Goal: Navigation & Orientation: Find specific page/section

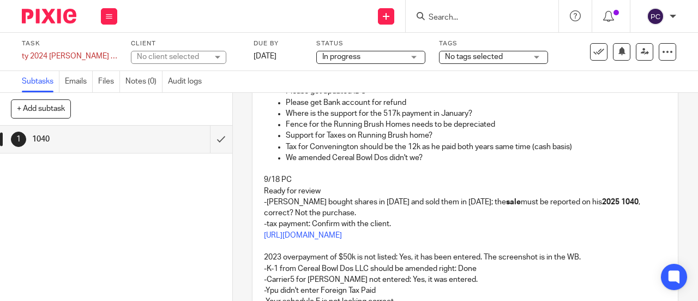
scroll to position [55, 0]
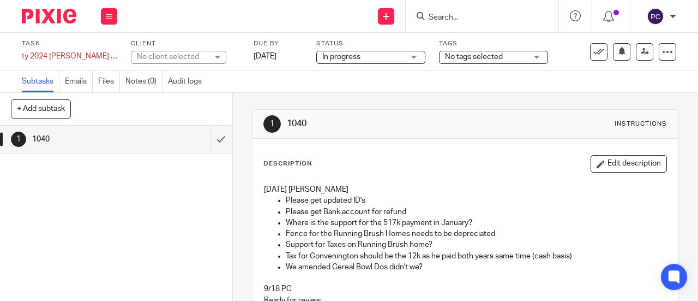
click at [56, 13] on img at bounding box center [49, 16] width 55 height 15
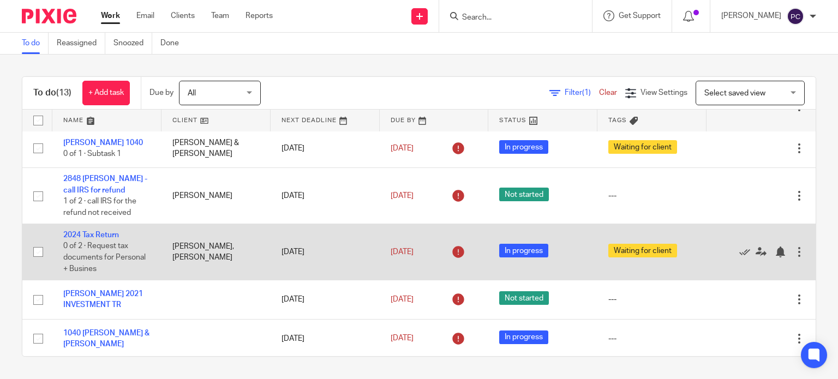
scroll to position [381, 0]
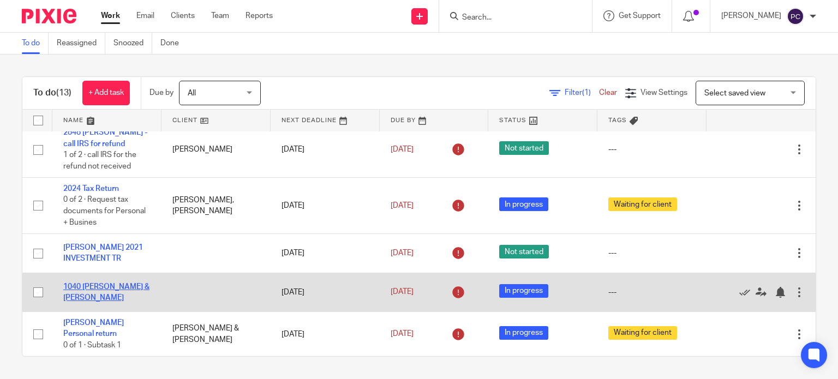
click at [90, 290] on link "1040 DIDDI, VENKATA P. & RIVAS-DIDDI, FANNY C." at bounding box center [106, 292] width 86 height 19
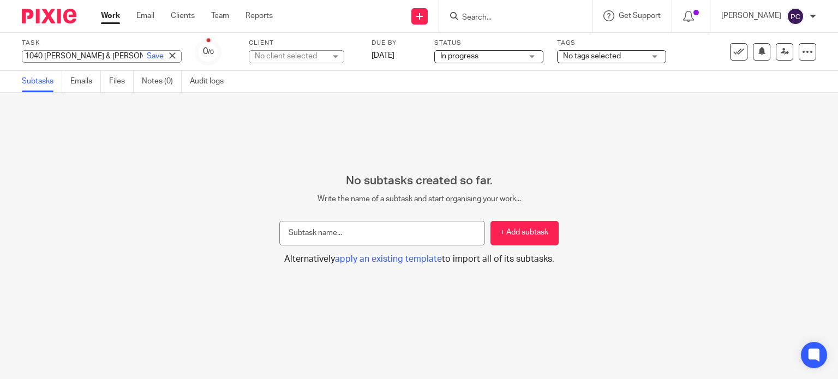
click at [100, 57] on div "1040 DIDDI, VENKATA P. & RIVAS-DIDDI, FANNY C. Save 1040 DIDDI, VENKATA P. & RI…" at bounding box center [102, 56] width 160 height 13
